Goal: Information Seeking & Learning: Learn about a topic

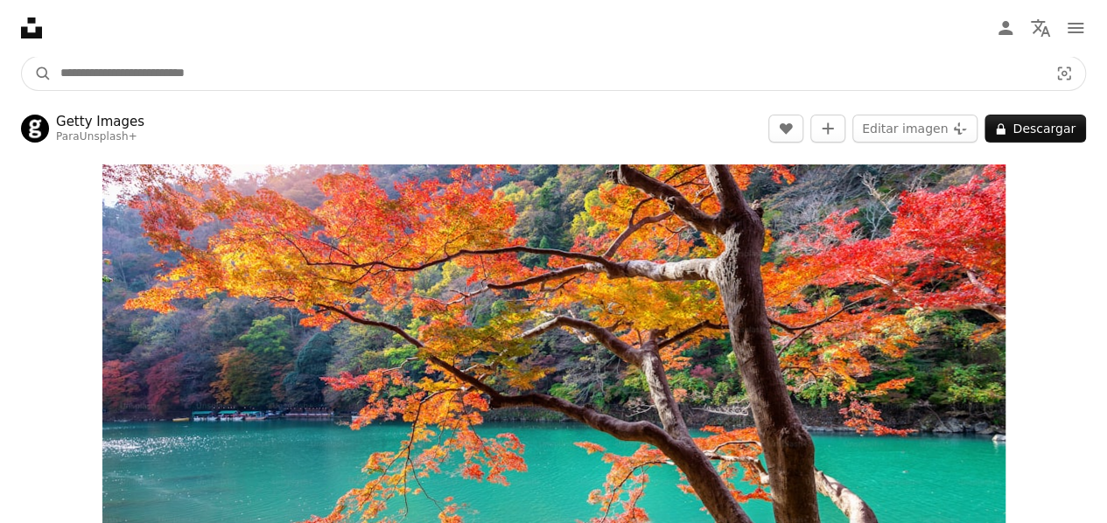
click at [180, 73] on input "Encuentra imágenes en todo el sitio" at bounding box center [548, 73] width 992 height 33
type input "**********"
click button "A magnifying glass" at bounding box center [37, 73] width 30 height 33
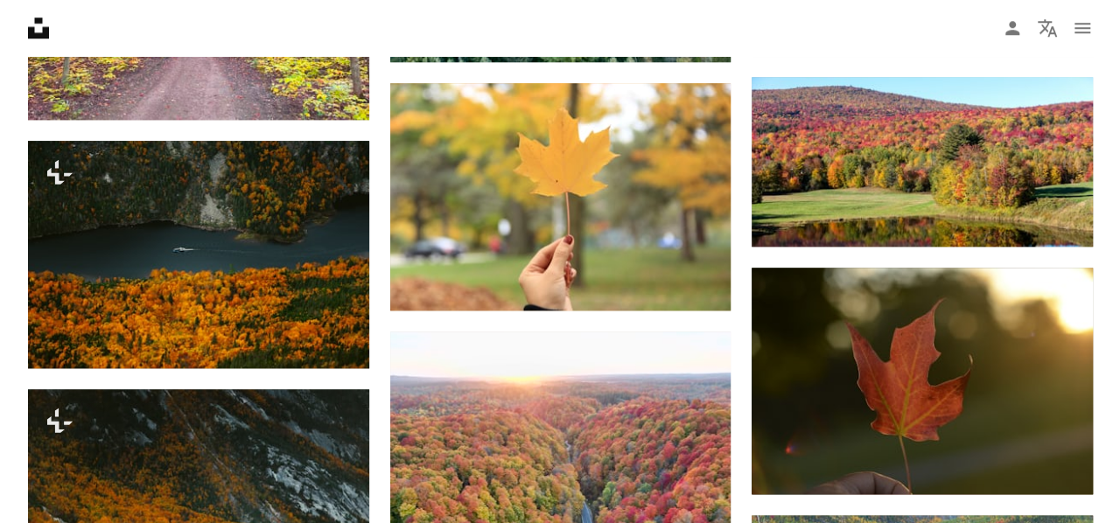
scroll to position [613, 0]
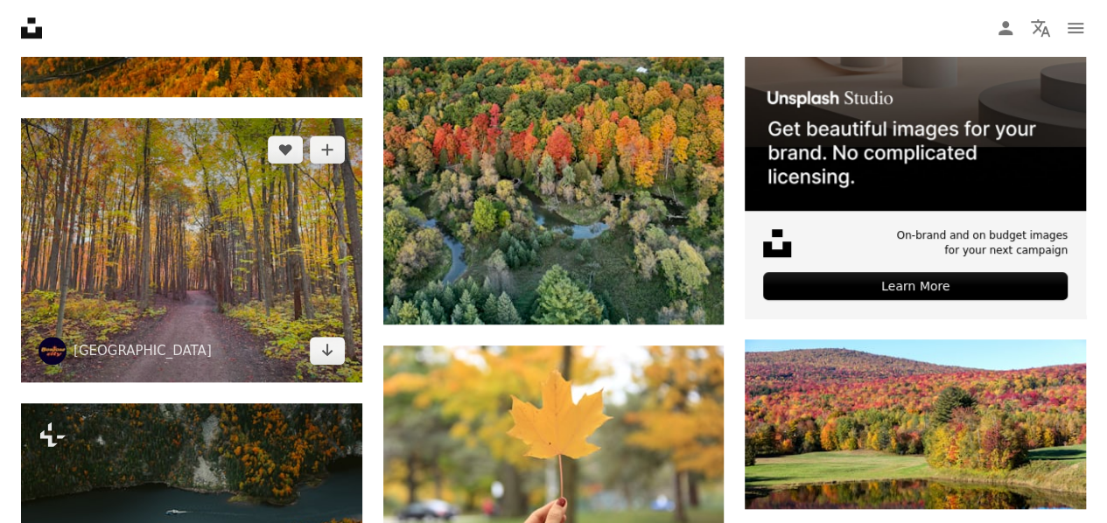
click at [195, 232] on img at bounding box center [191, 250] width 341 height 264
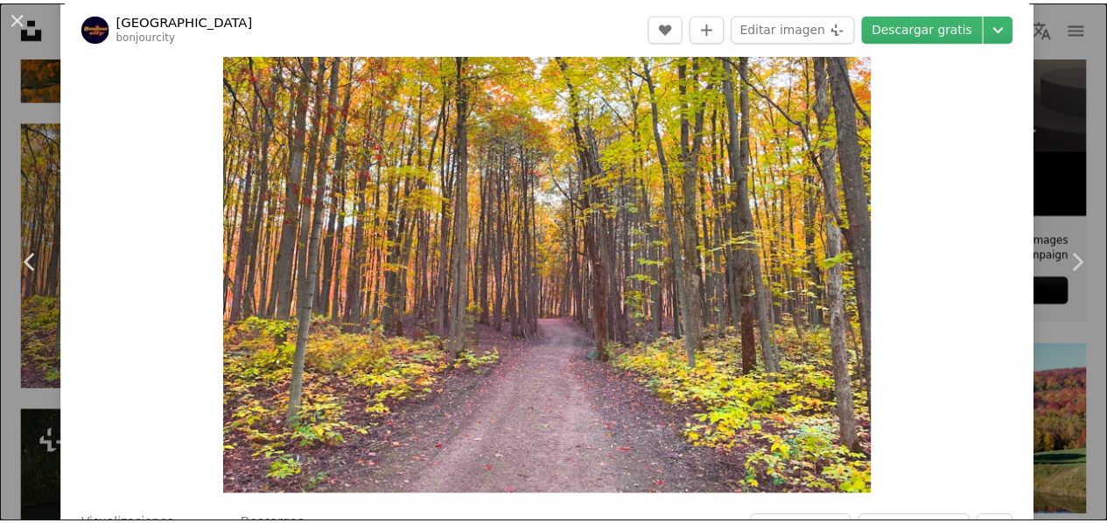
scroll to position [175, 0]
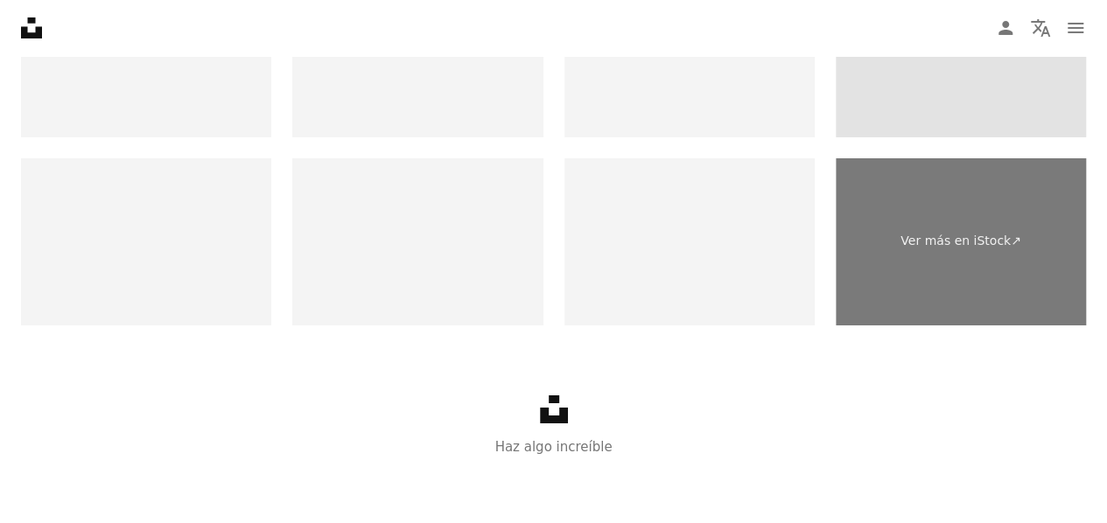
scroll to position [3131, 0]
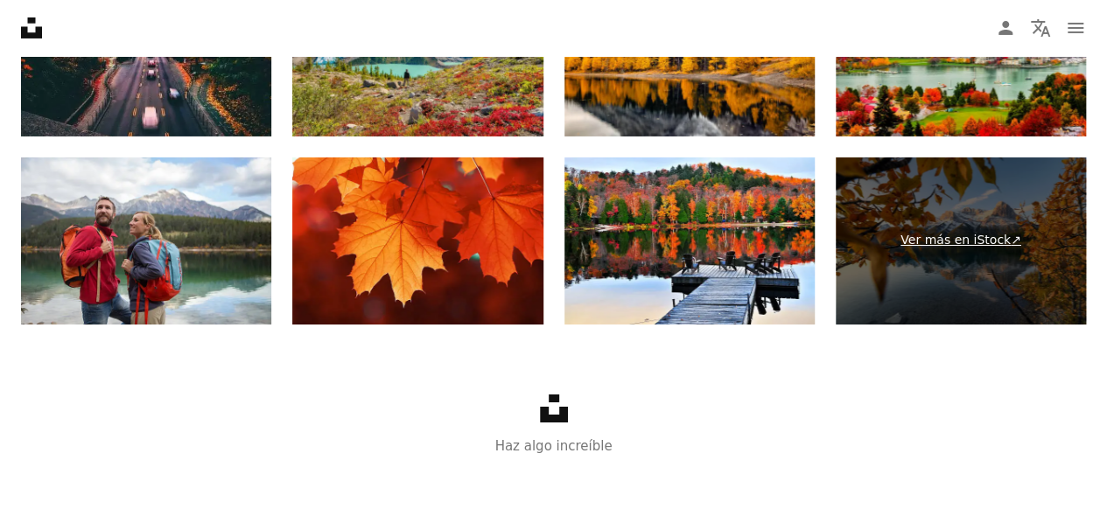
click at [963, 239] on link "Ver más en iStock ↗" at bounding box center [961, 241] width 250 height 167
